Goal: Information Seeking & Learning: Learn about a topic

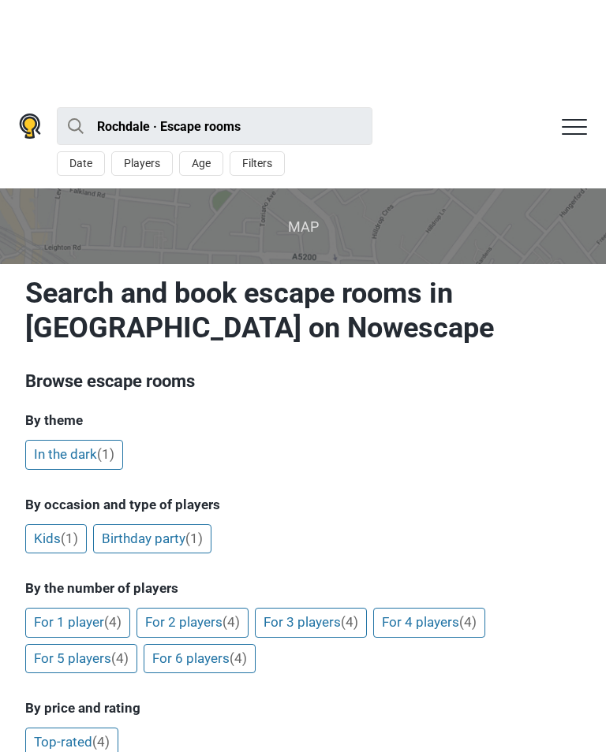
scroll to position [95, 0]
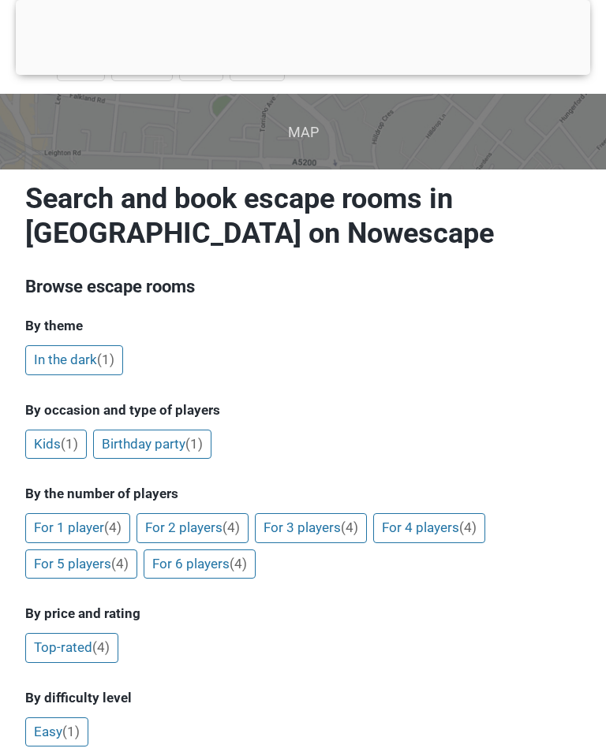
click at [54, 447] on link "Kids (1)" at bounding box center [55, 445] width 61 height 30
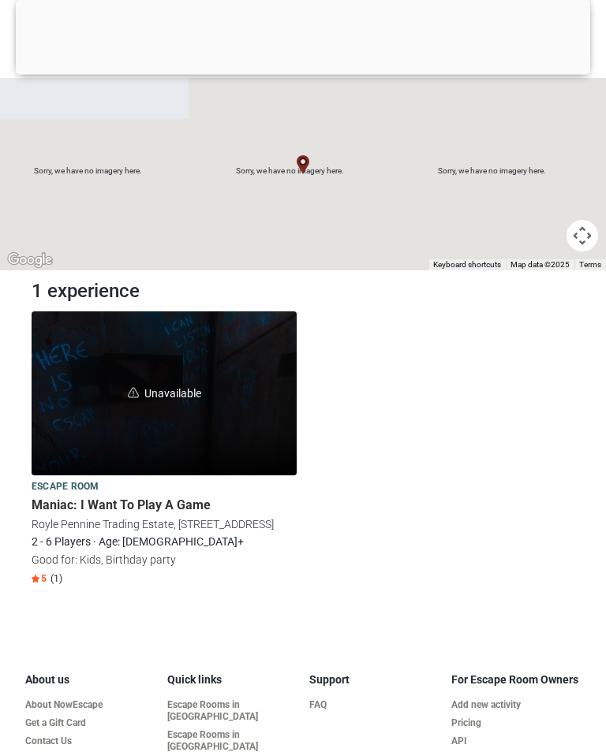
scroll to position [114, 0]
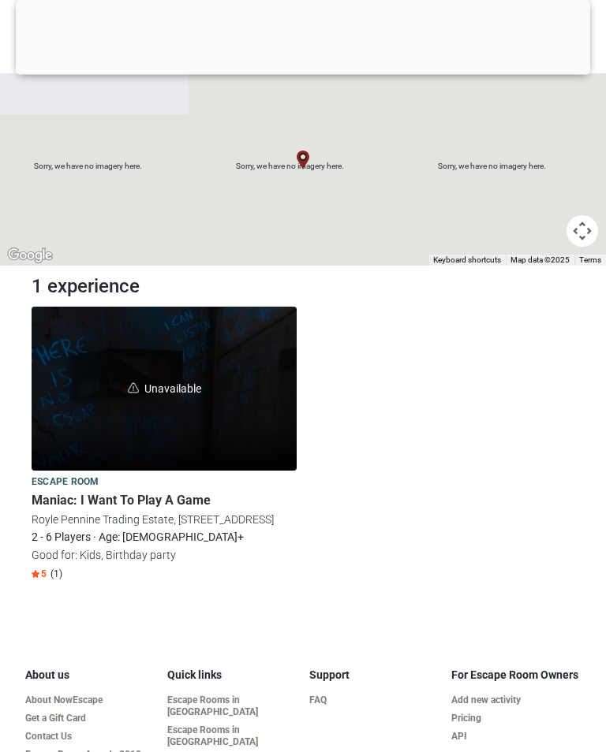
click at [218, 733] on link "Escape Rooms in [GEOGRAPHIC_DATA]" at bounding box center [231, 737] width 129 height 24
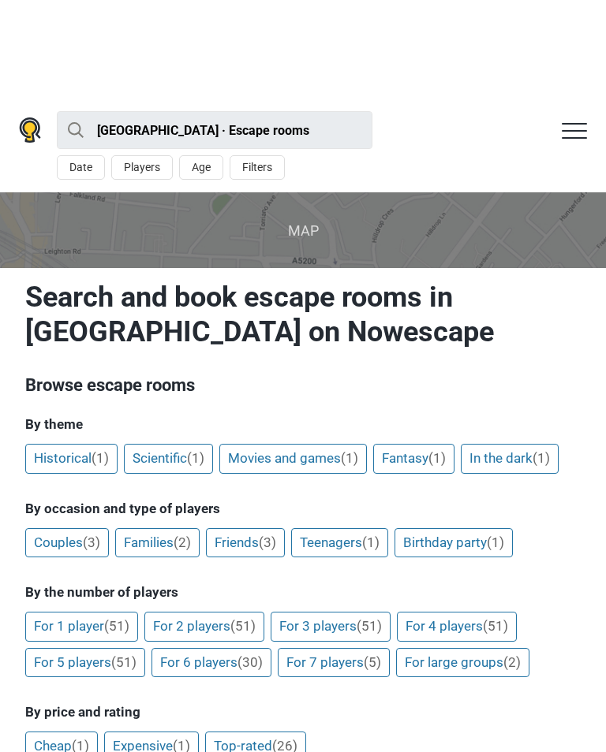
scroll to position [99, 0]
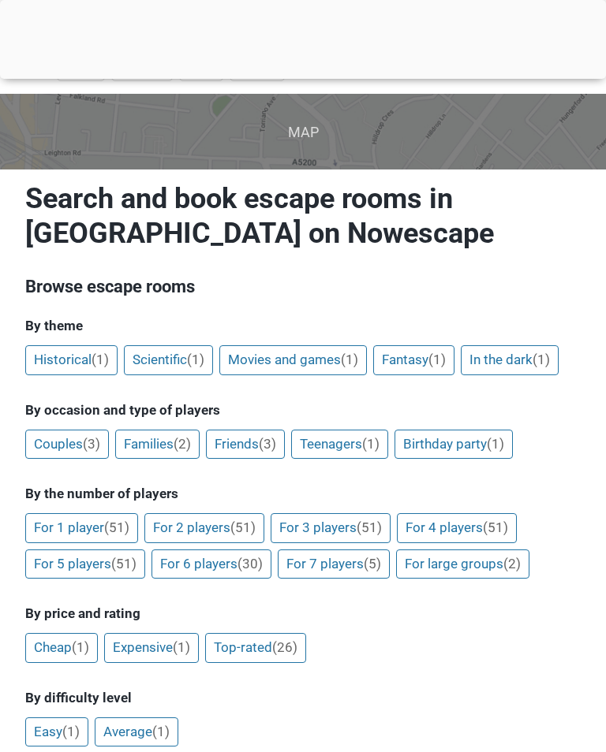
click at [93, 565] on link "For 5 players (51)" at bounding box center [85, 565] width 120 height 30
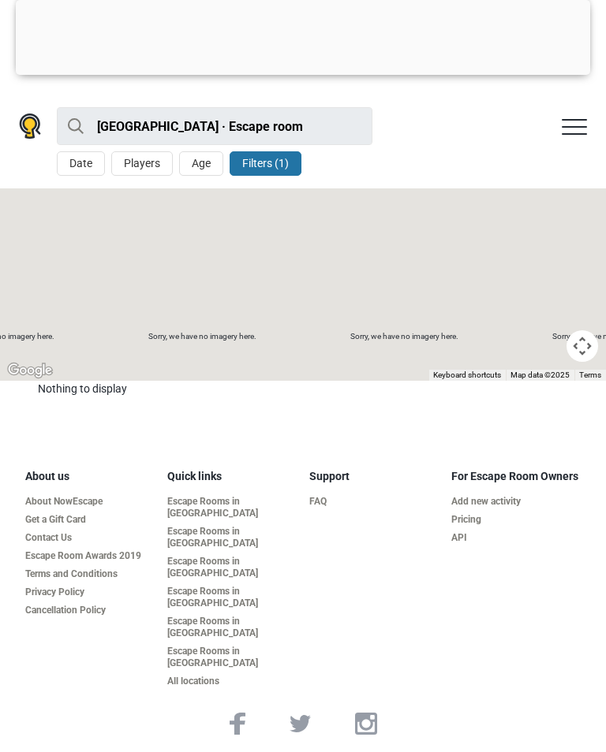
click at [203, 167] on button "Age" at bounding box center [201, 163] width 44 height 24
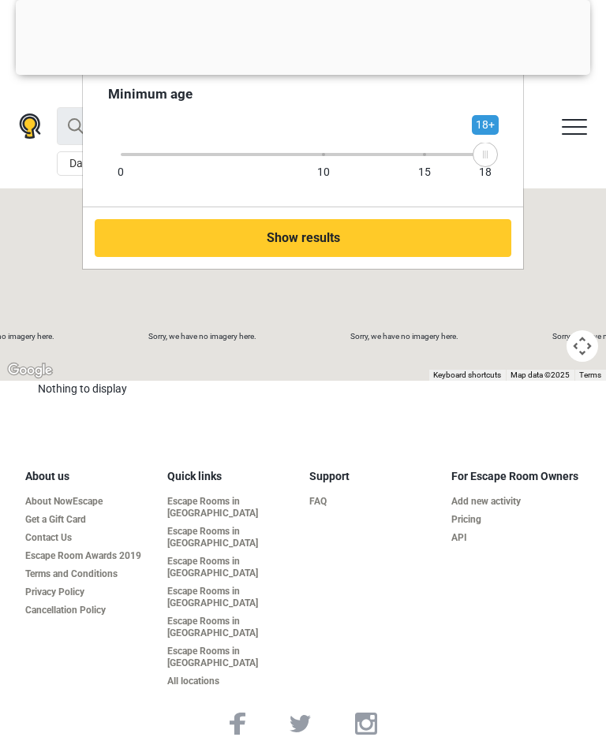
click at [350, 158] on div "0 10 15 18 18+" at bounding box center [303, 154] width 364 height 14
click at [274, 250] on button "Show results" at bounding box center [303, 238] width 416 height 38
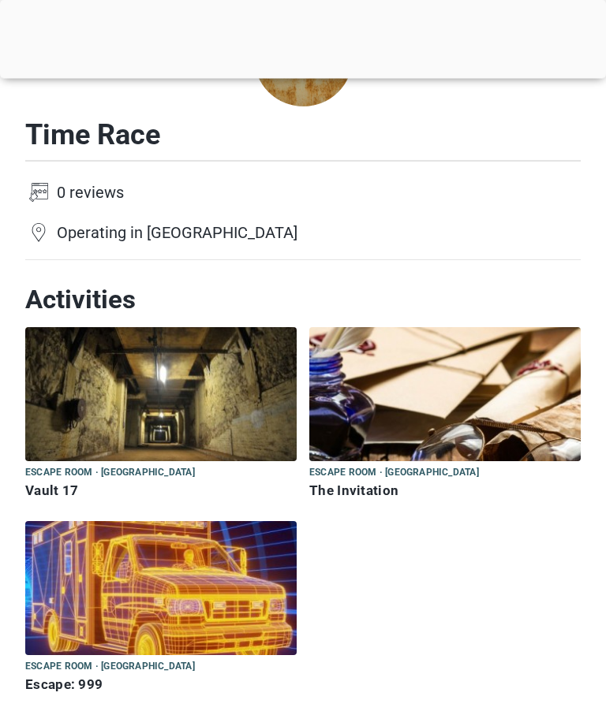
scroll to position [223, 0]
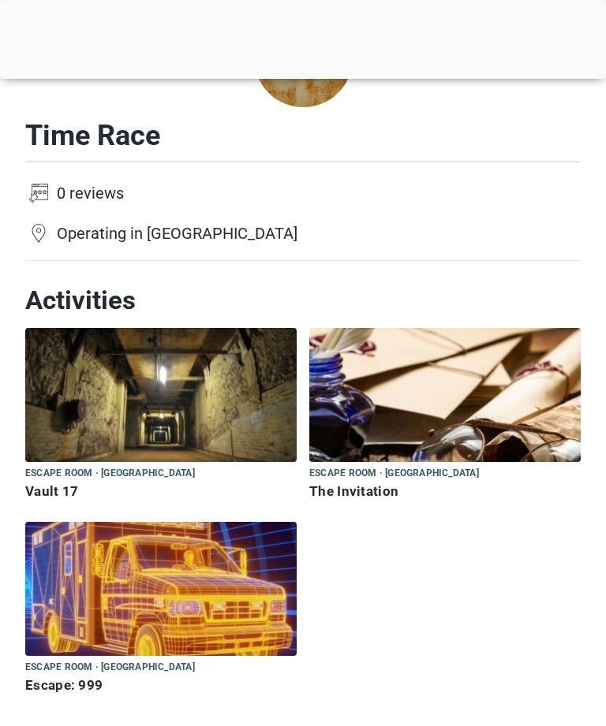
click at [57, 591] on img at bounding box center [160, 589] width 271 height 134
